Goal: Task Accomplishment & Management: Manage account settings

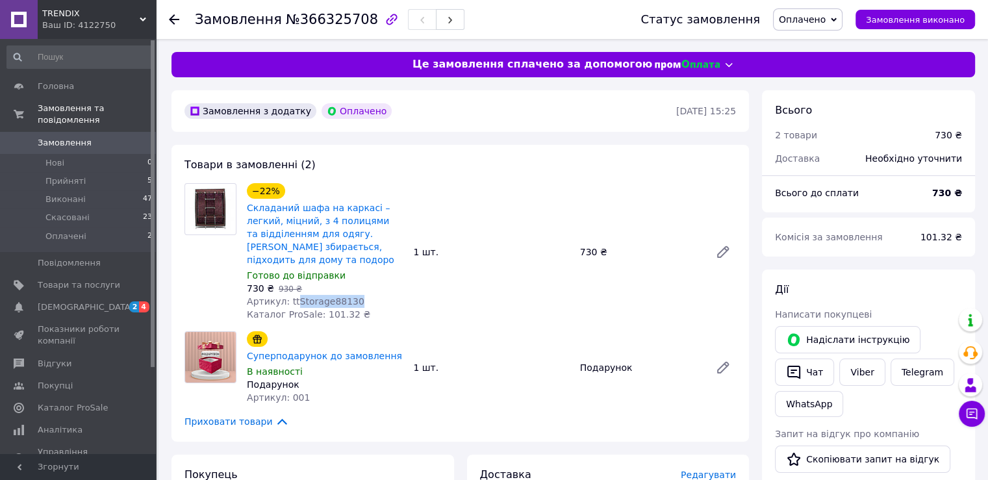
drag, startPoint x: 358, startPoint y: 286, endPoint x: 292, endPoint y: 288, distance: 66.3
click at [292, 295] on div "Артикул: ttStorage88130" at bounding box center [325, 301] width 156 height 13
copy span "Storage88130"
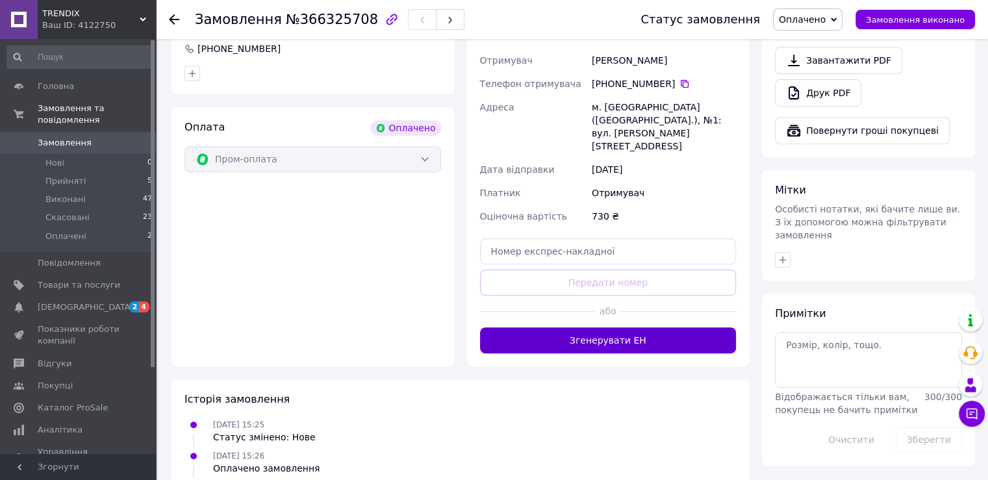
scroll to position [520, 0]
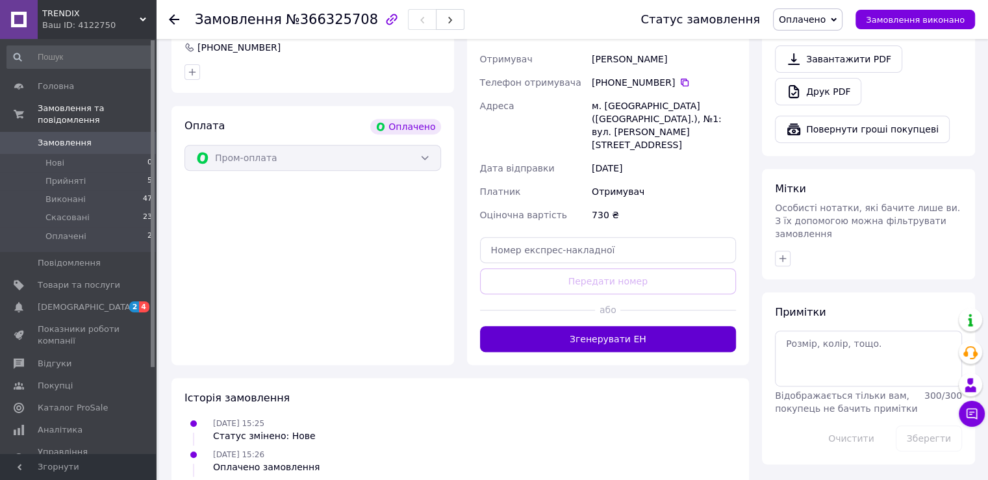
click at [644, 326] on button "Згенерувати ЕН" at bounding box center [608, 339] width 257 height 26
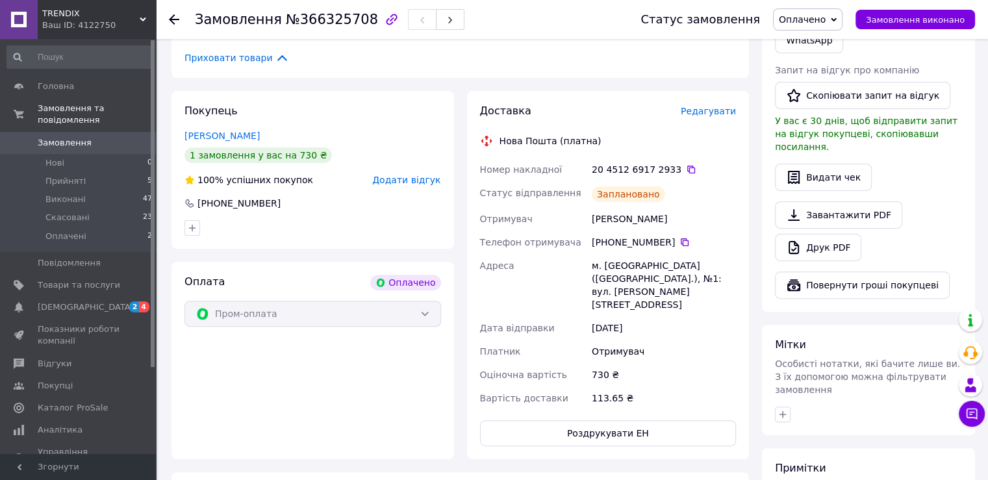
scroll to position [325, 0]
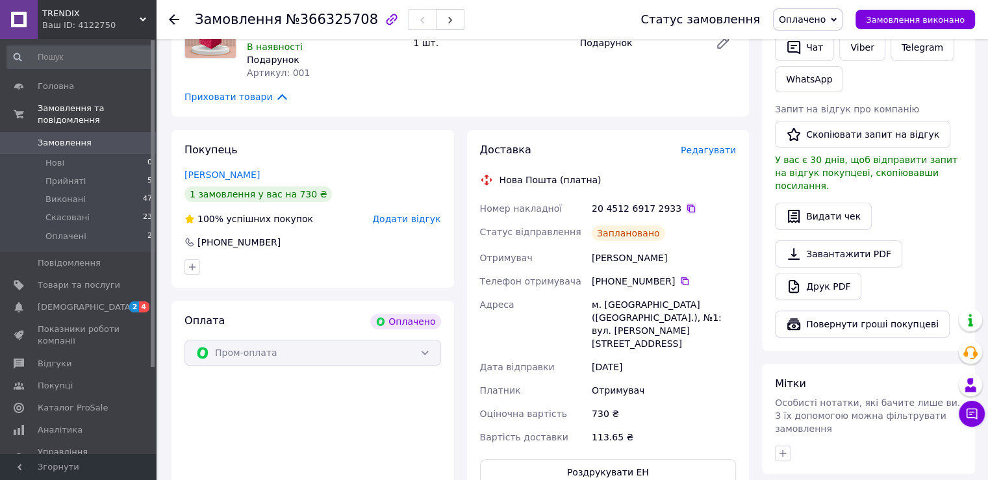
click at [687, 205] on icon at bounding box center [691, 209] width 8 height 8
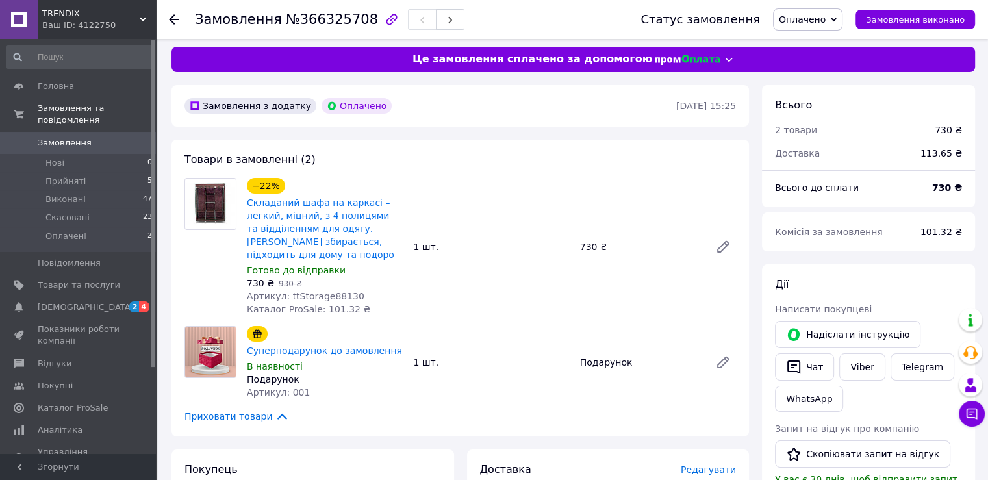
scroll to position [0, 0]
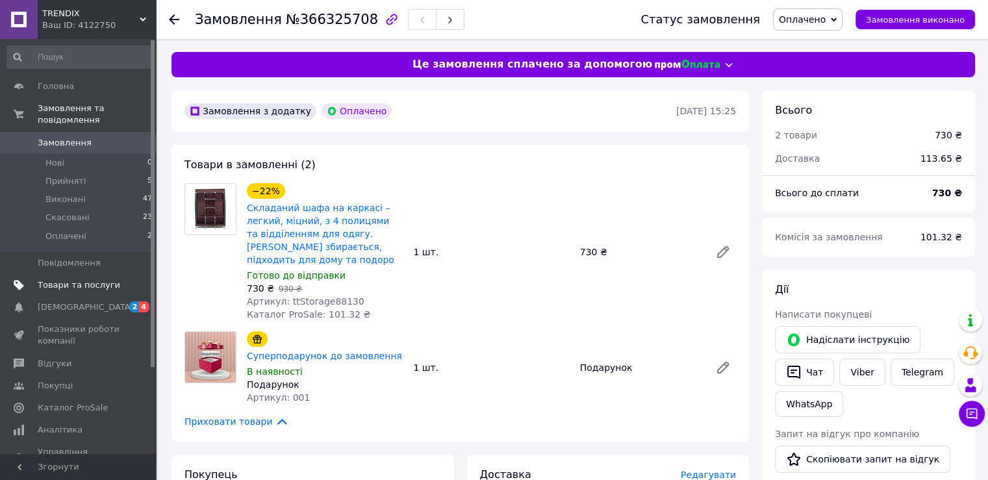
click at [91, 279] on link "Товари та послуги" at bounding box center [80, 285] width 160 height 22
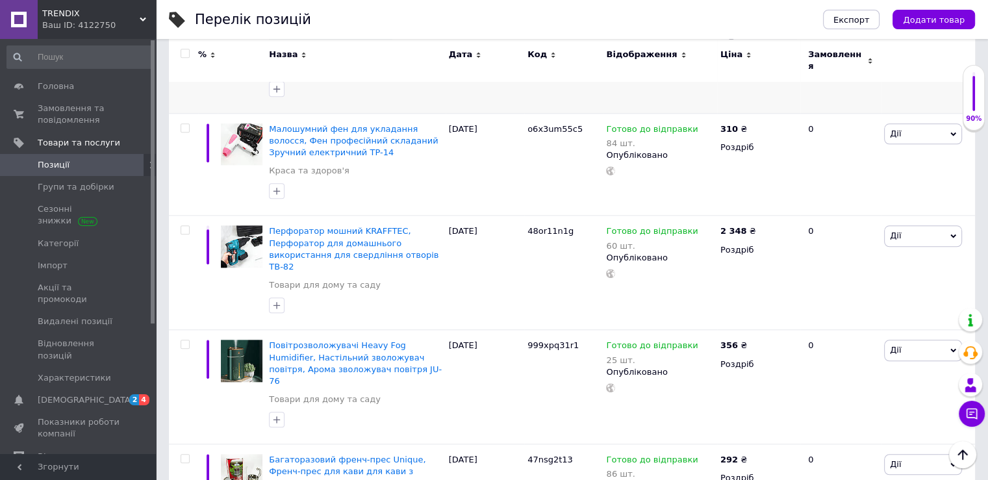
scroll to position [1364, 0]
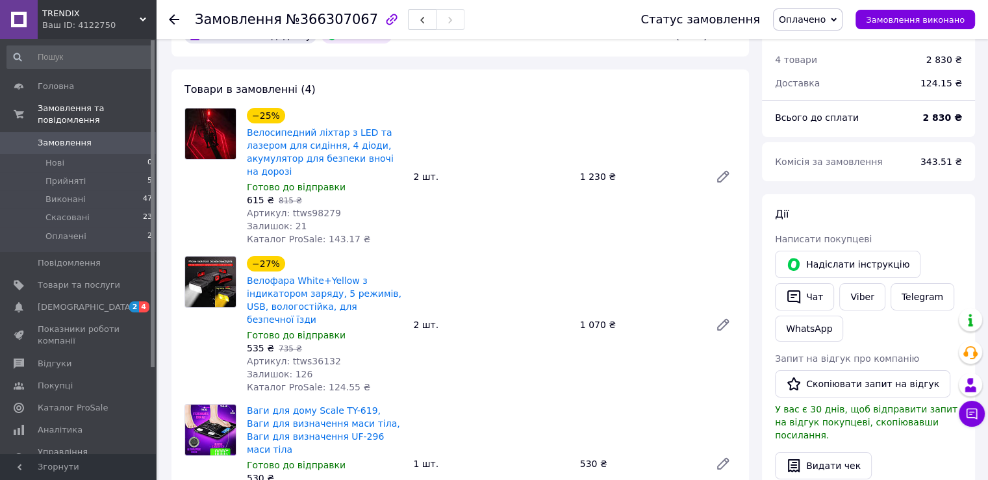
scroll to position [74, 0]
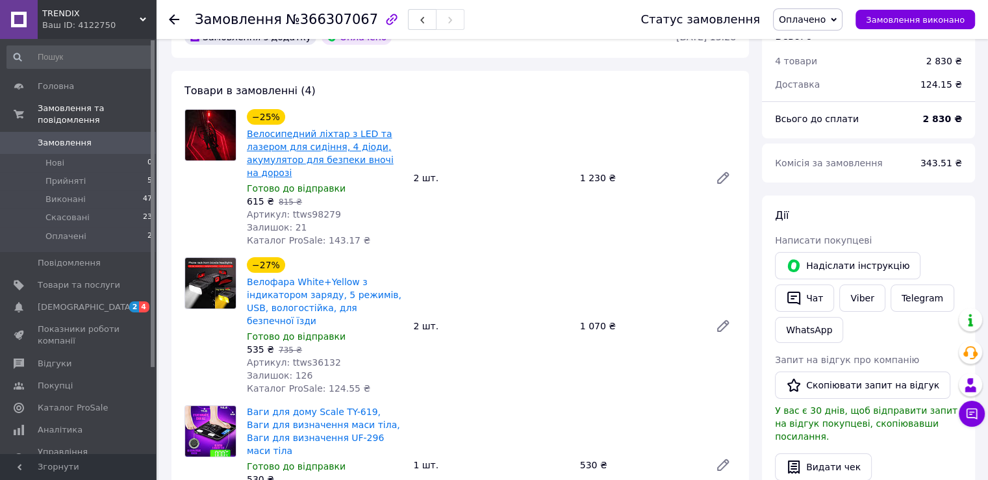
drag, startPoint x: 320, startPoint y: 169, endPoint x: 333, endPoint y: 149, distance: 24.0
click at [333, 149] on link "Велосипедний ліхтар з LED та лазером для сидіння, 4 діоди, акумулятор для безпе…" at bounding box center [320, 153] width 147 height 49
drag, startPoint x: 320, startPoint y: 217, endPoint x: 286, endPoint y: 218, distance: 33.8
click at [286, 218] on div "Артикул: ttws98279" at bounding box center [325, 214] width 156 height 13
copy span "ttws98279"
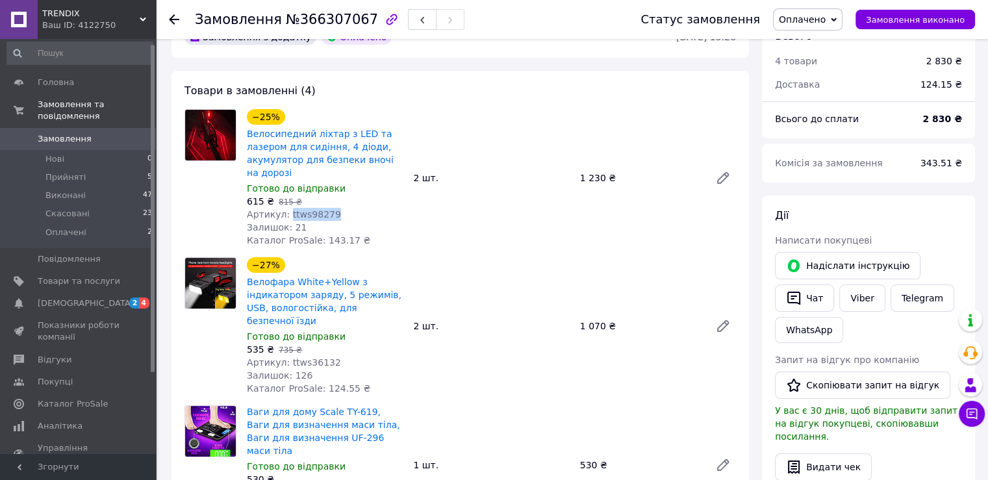
scroll to position [0, 0]
